Goal: Task Accomplishment & Management: Manage account settings

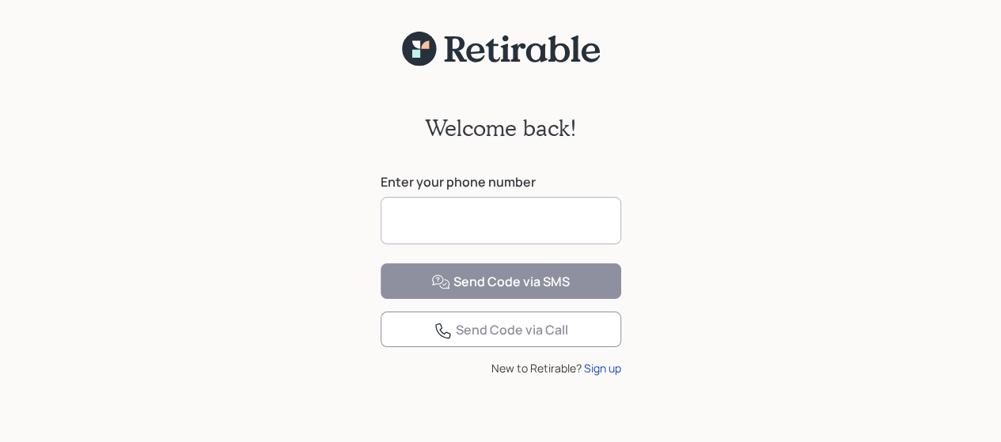
click at [506, 211] on input at bounding box center [501, 220] width 241 height 47
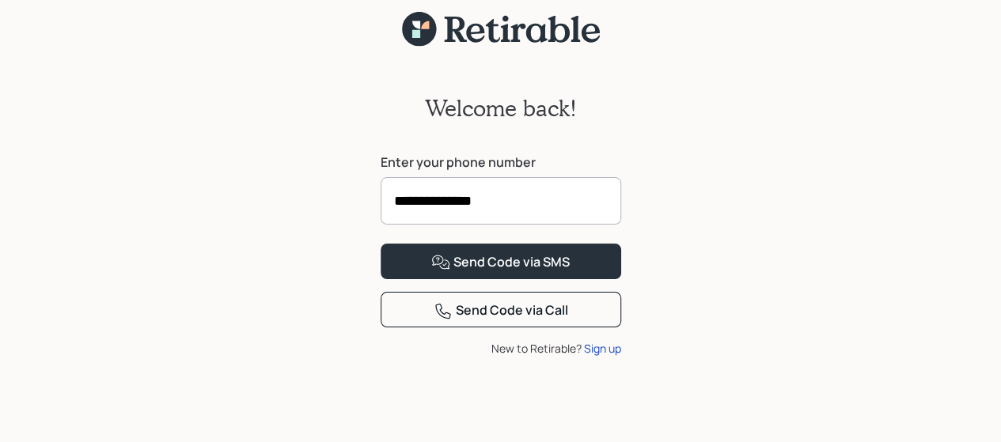
scroll to position [63, 0]
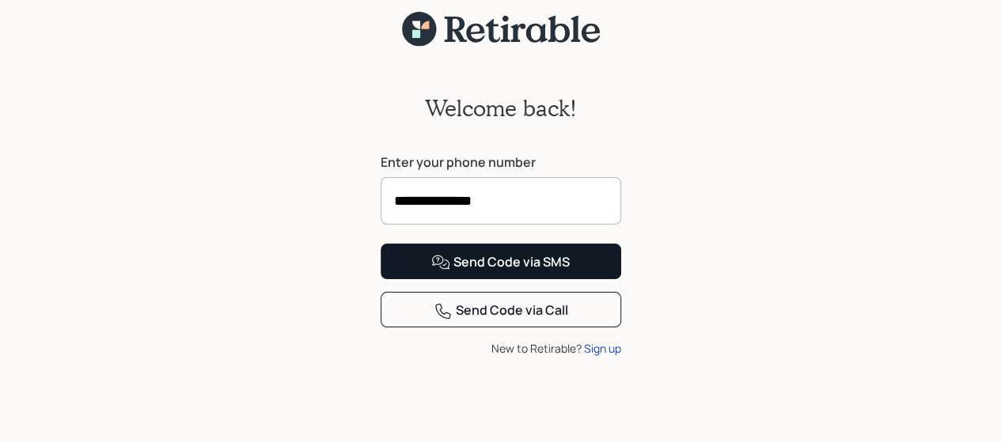
type input "**********"
click at [548, 276] on button "Send Code via SMS" at bounding box center [501, 262] width 241 height 36
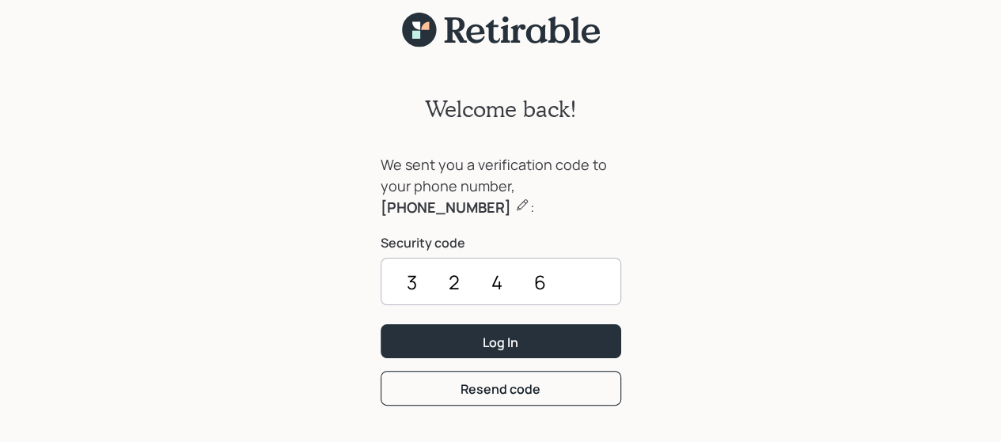
scroll to position [0, 0]
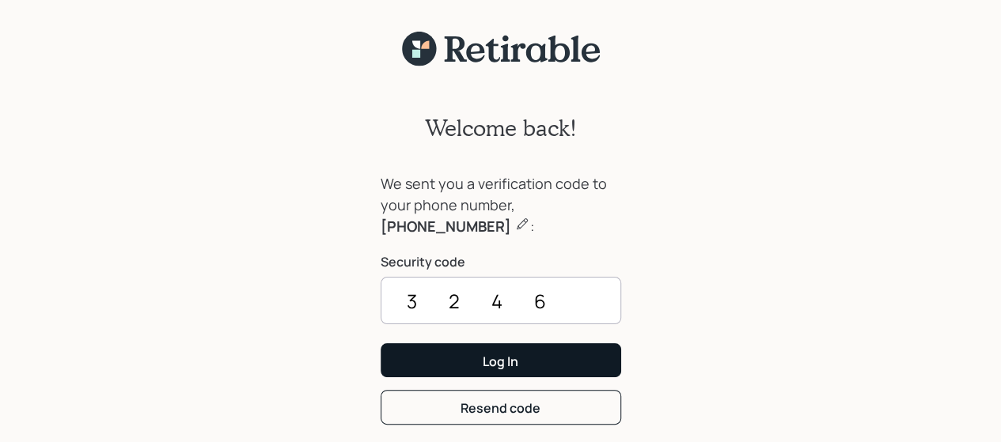
type input "3246"
click at [537, 360] on button "Log In" at bounding box center [501, 360] width 241 height 34
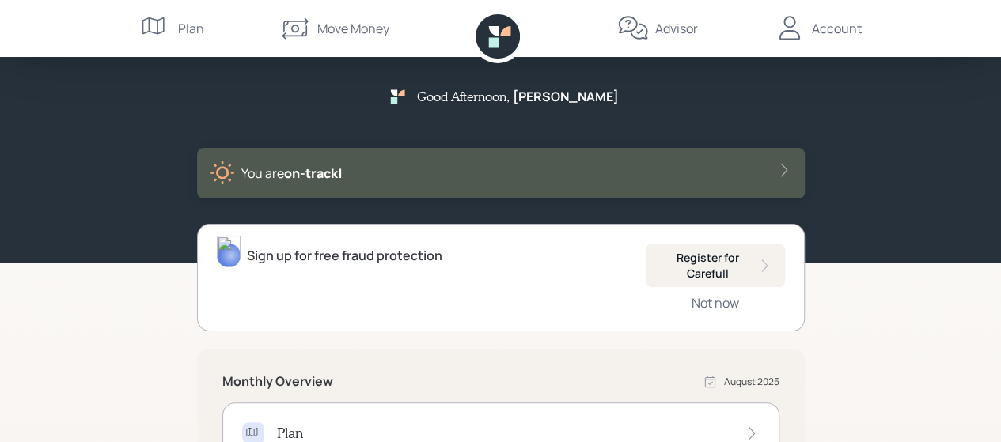
click at [836, 28] on div "Account" at bounding box center [837, 28] width 50 height 19
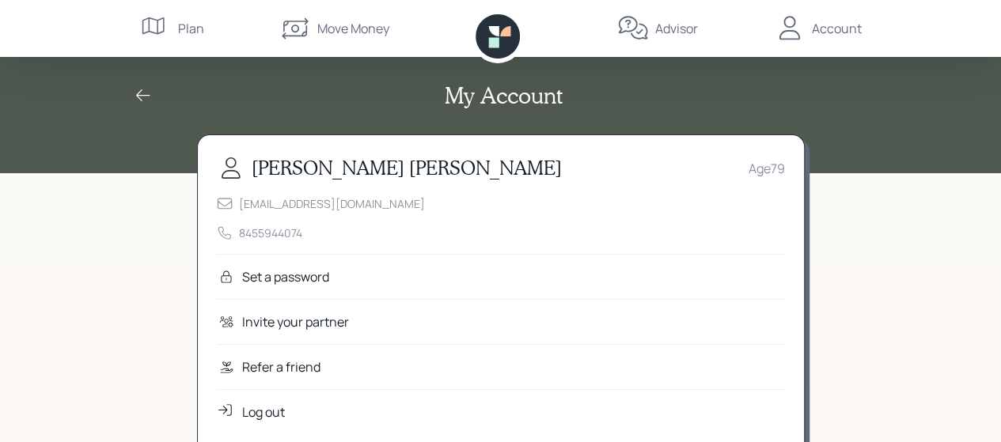
click at [128, 98] on div "My Account" at bounding box center [501, 95] width 760 height 27
click at [137, 96] on icon at bounding box center [143, 95] width 14 height 12
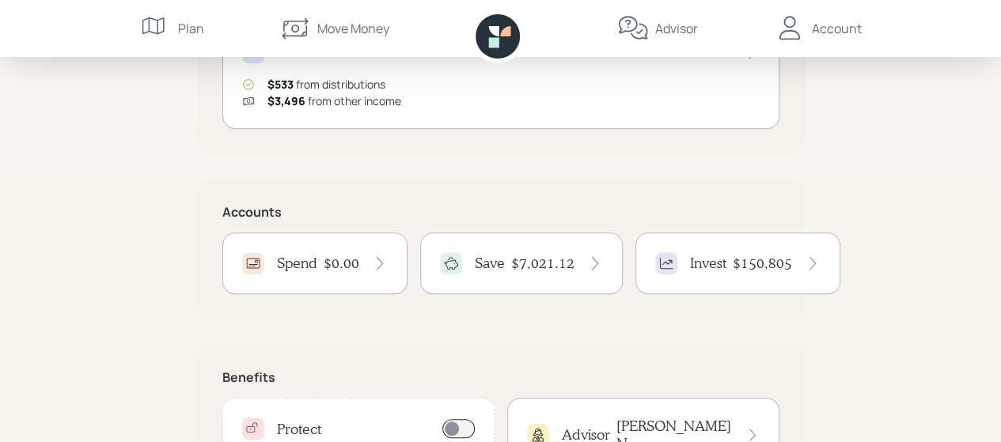
scroll to position [396, 0]
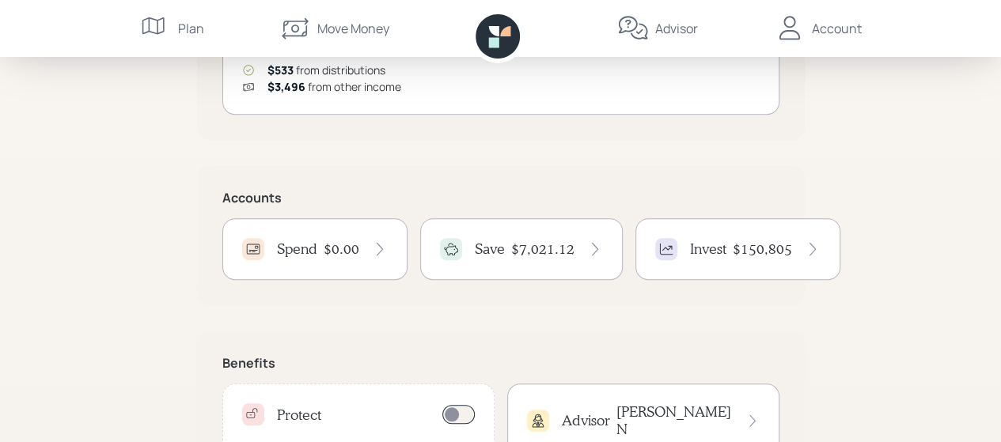
click at [385, 246] on icon at bounding box center [380, 249] width 16 height 16
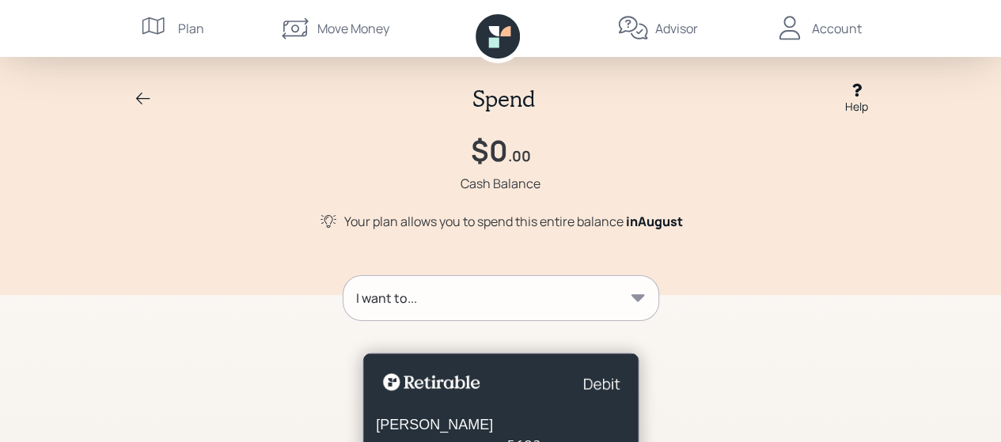
click at [144, 91] on icon at bounding box center [143, 98] width 19 height 19
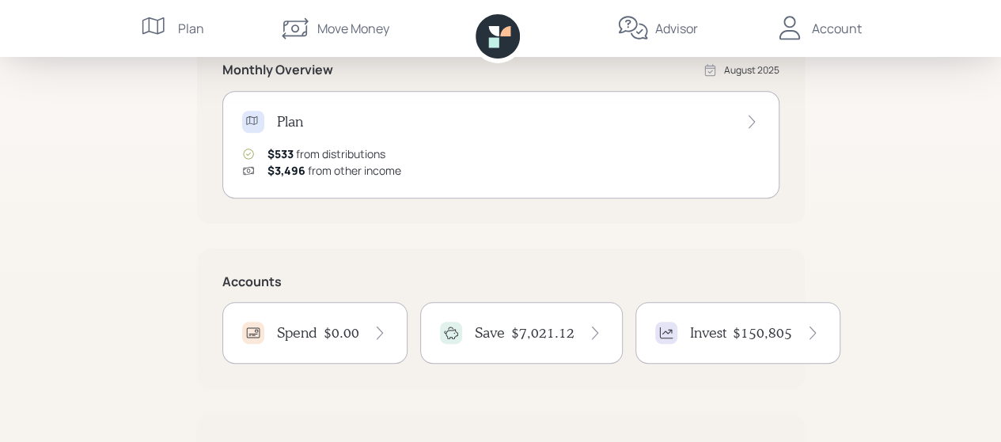
scroll to position [396, 0]
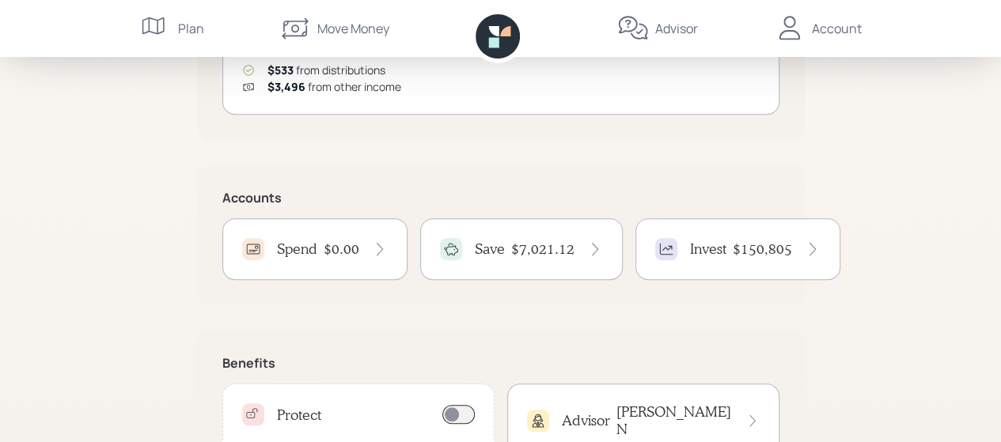
click at [595, 241] on icon at bounding box center [595, 249] width 16 height 16
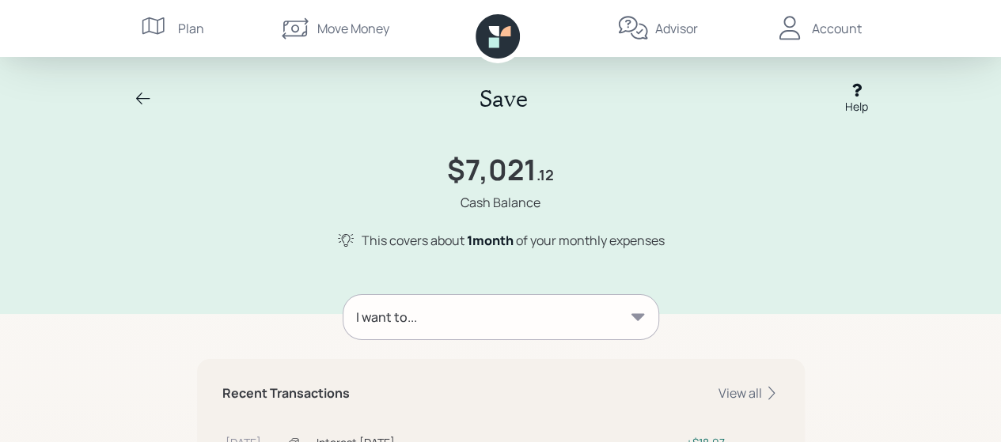
click at [134, 95] on icon at bounding box center [143, 98] width 19 height 19
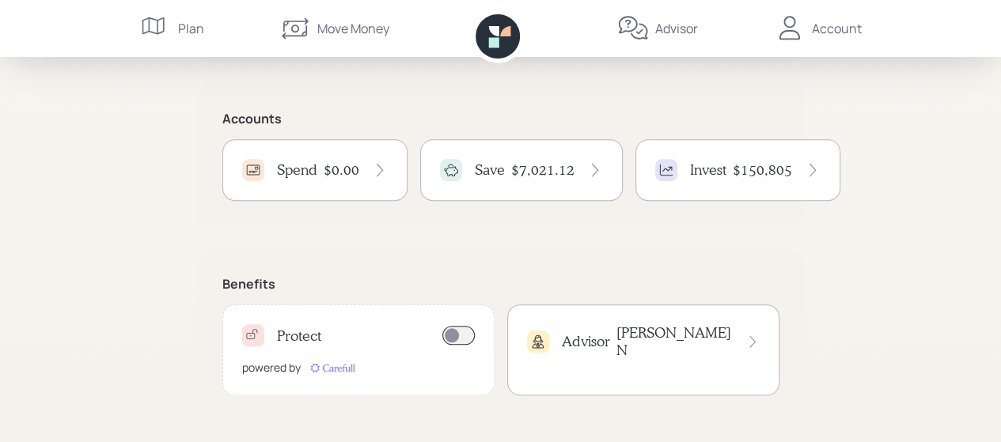
scroll to position [477, 0]
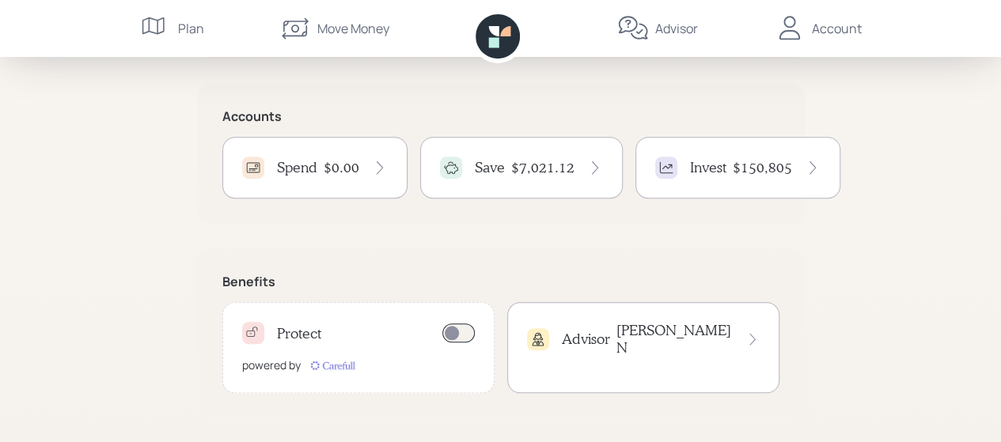
click at [814, 164] on icon at bounding box center [813, 168] width 16 height 16
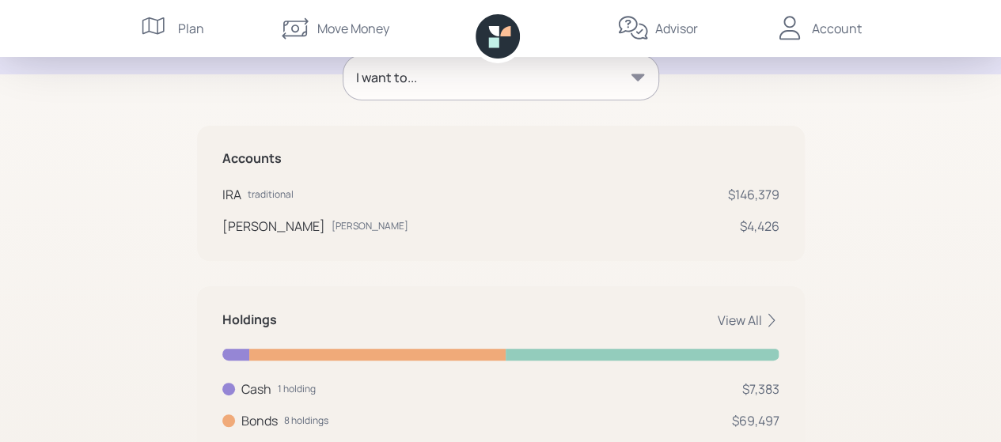
scroll to position [323, 0]
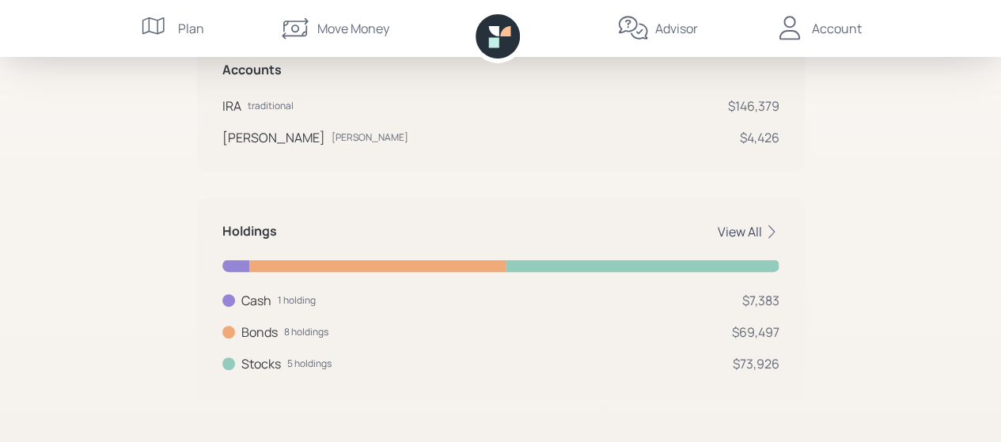
click at [767, 225] on icon at bounding box center [772, 232] width 16 height 16
click at [767, 225] on div "Holdings View All" at bounding box center [500, 231] width 557 height 17
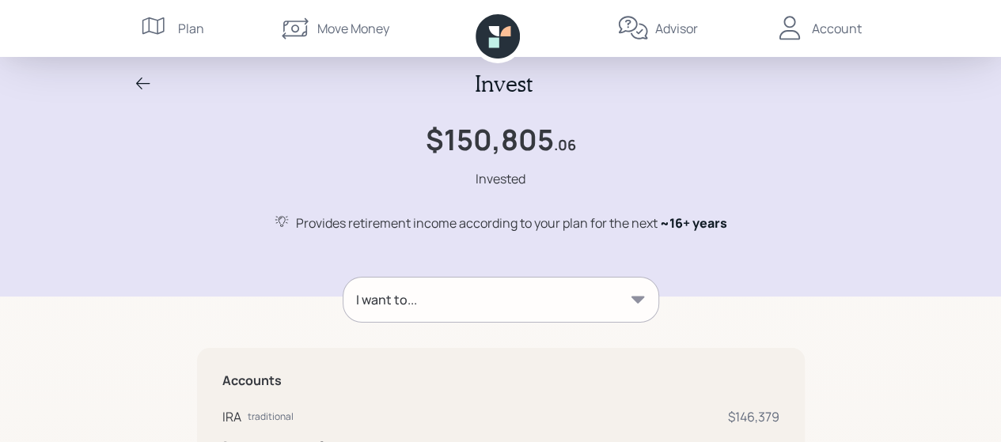
scroll to position [0, 0]
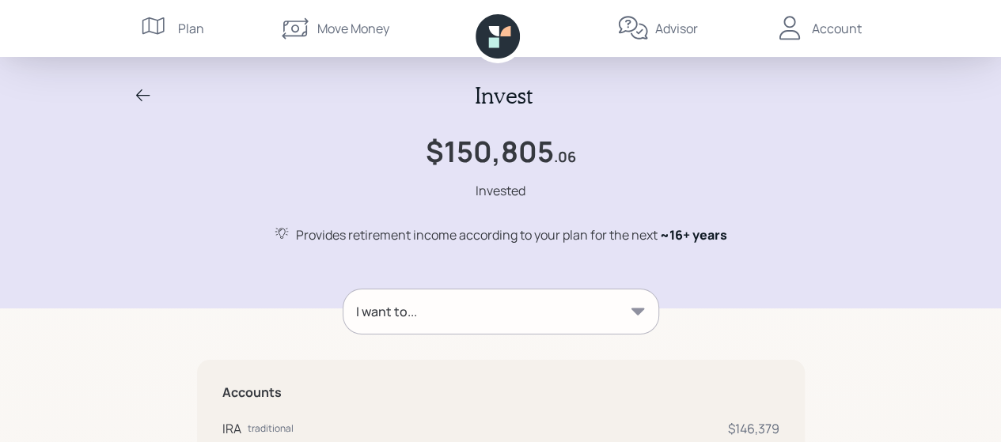
click at [844, 26] on div "Account" at bounding box center [837, 28] width 50 height 19
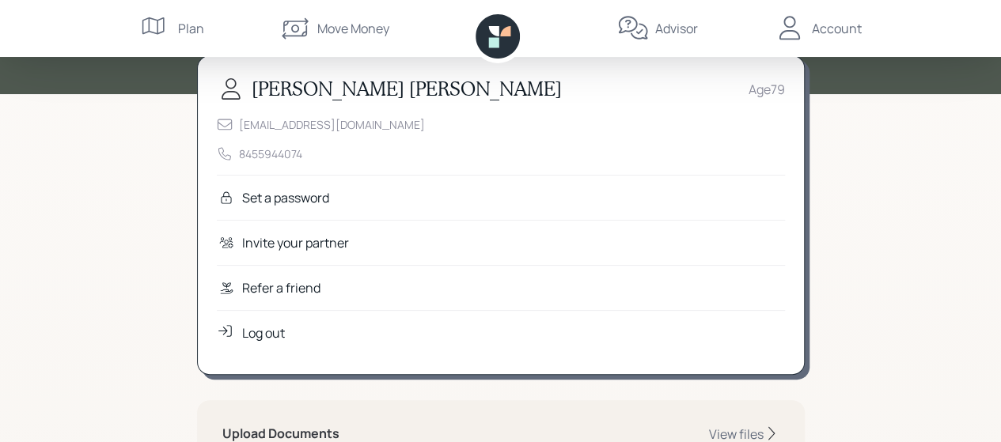
scroll to position [158, 0]
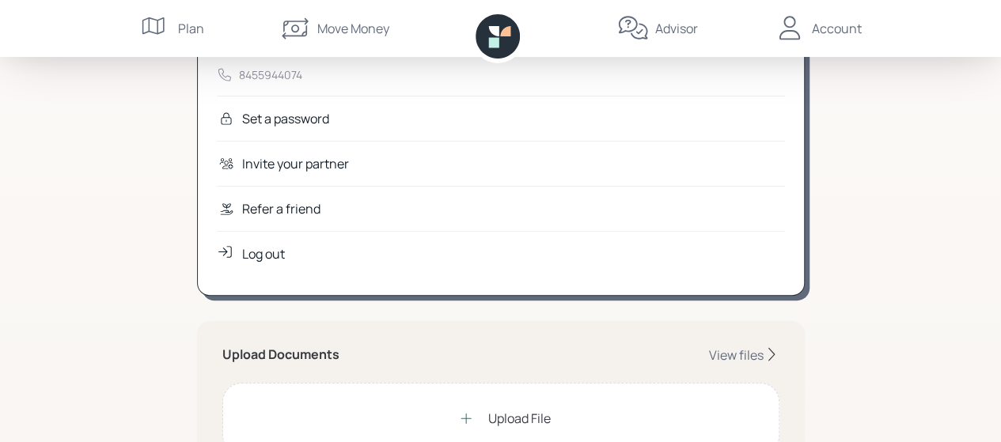
click at [253, 252] on div "Log out" at bounding box center [263, 254] width 43 height 19
